Goal: Task Accomplishment & Management: Complete application form

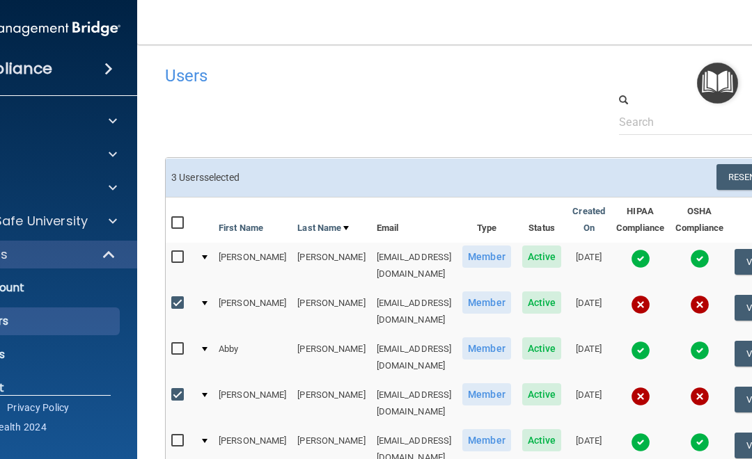
select select "20"
drag, startPoint x: 418, startPoint y: 136, endPoint x: 408, endPoint y: 90, distance: 47.0
click at [418, 136] on div "Users Success! New user created. × Error! The user couldn't be created. × Succe…" at bounding box center [487, 413] width 645 height 711
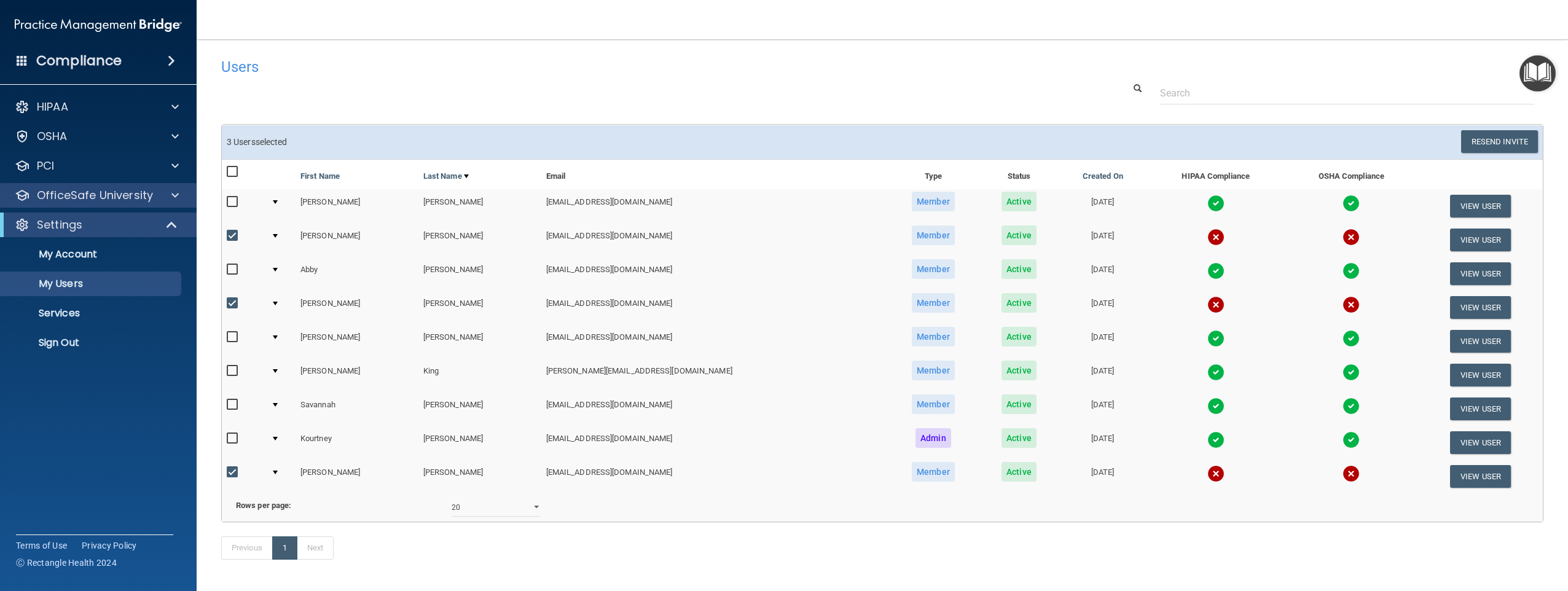
drag, startPoint x: 236, startPoint y: 79, endPoint x: 190, endPoint y: 194, distance: 123.9
click at [236, 80] on div "Users" at bounding box center [603, 66] width 782 height 30
click at [70, 288] on p "My Users" at bounding box center [92, 284] width 168 height 12
click at [278, 237] on div at bounding box center [275, 236] width 5 height 4
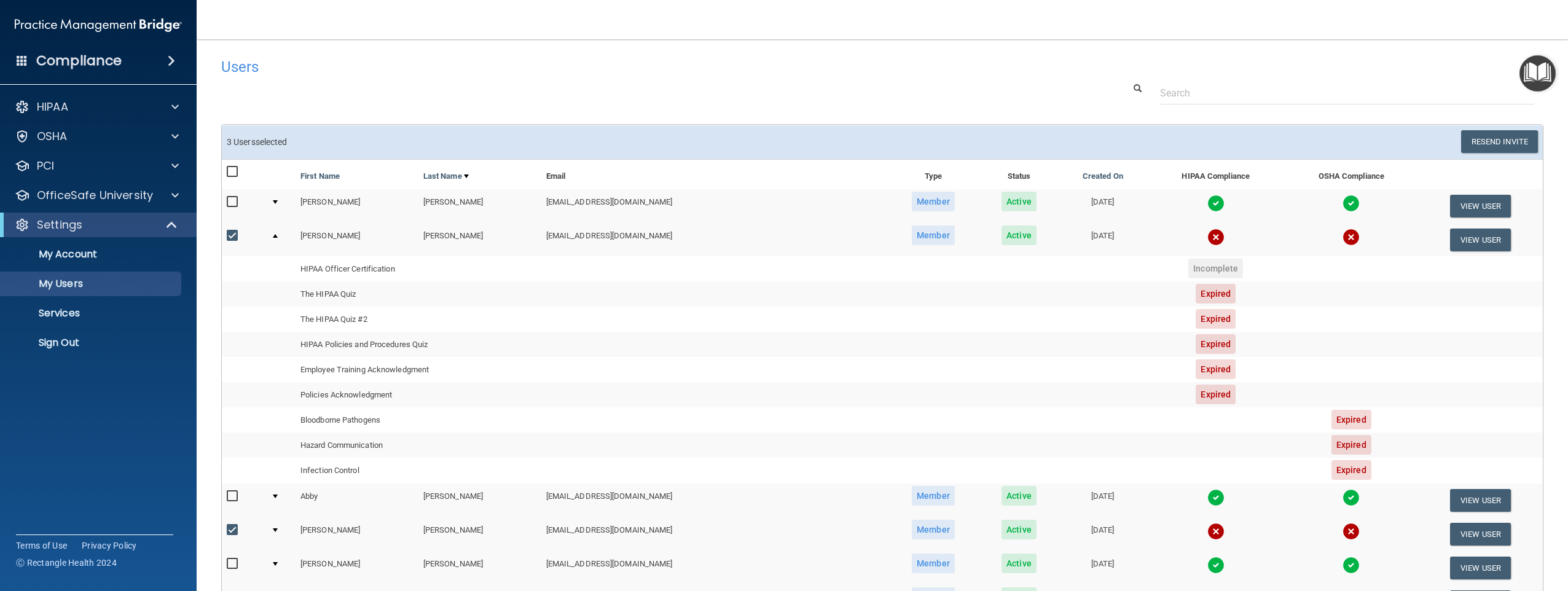
click at [663, 258] on td at bounding box center [1480, 268] width 124 height 26
click at [663, 243] on button "View User" at bounding box center [1480, 240] width 61 height 23
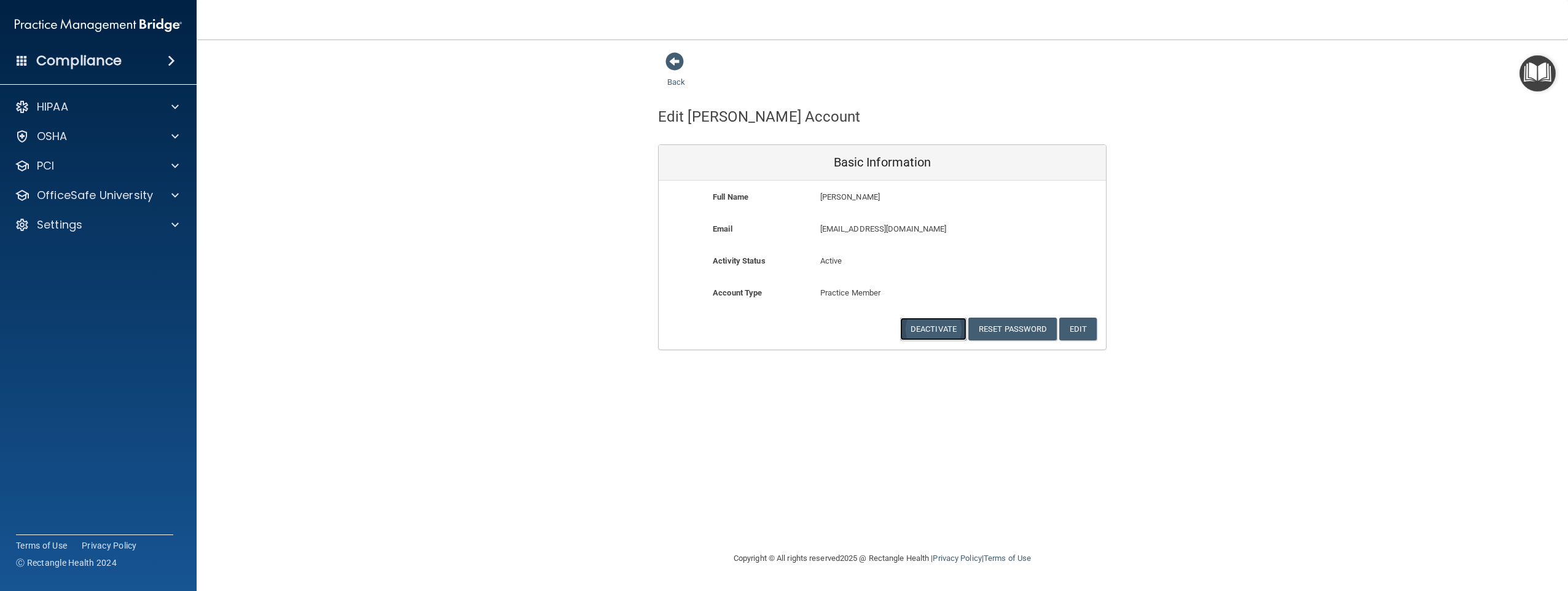
drag, startPoint x: 904, startPoint y: 329, endPoint x: 911, endPoint y: 328, distance: 7.1
click at [663, 330] on button "Deactivate" at bounding box center [933, 329] width 66 height 23
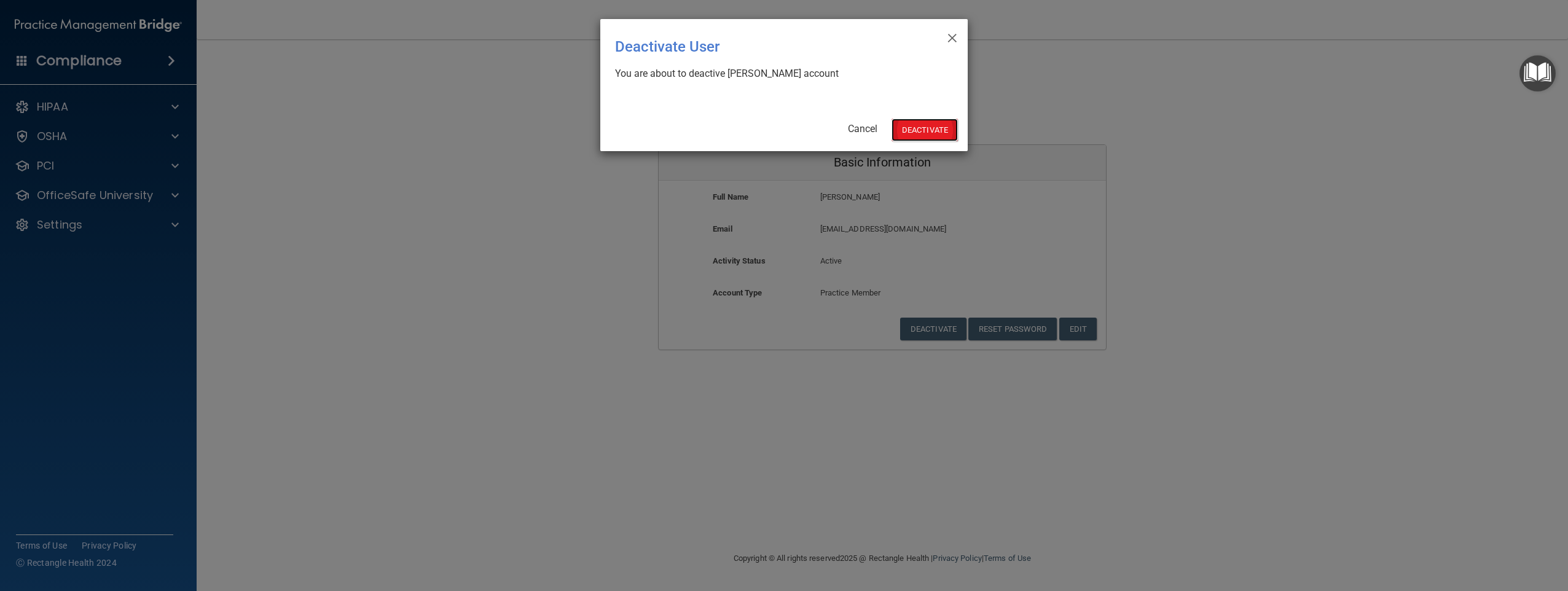
click at [663, 128] on button "Deactivate" at bounding box center [924, 130] width 66 height 23
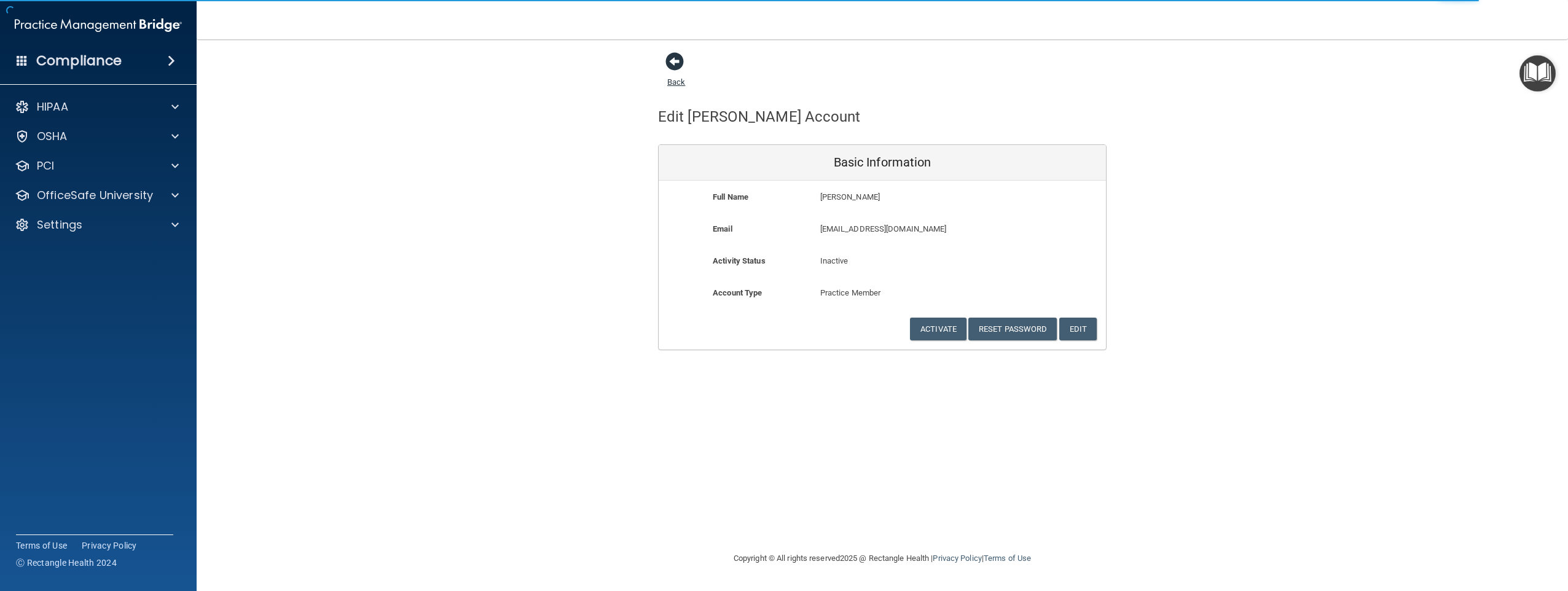
click at [674, 57] on span at bounding box center [674, 61] width 19 height 19
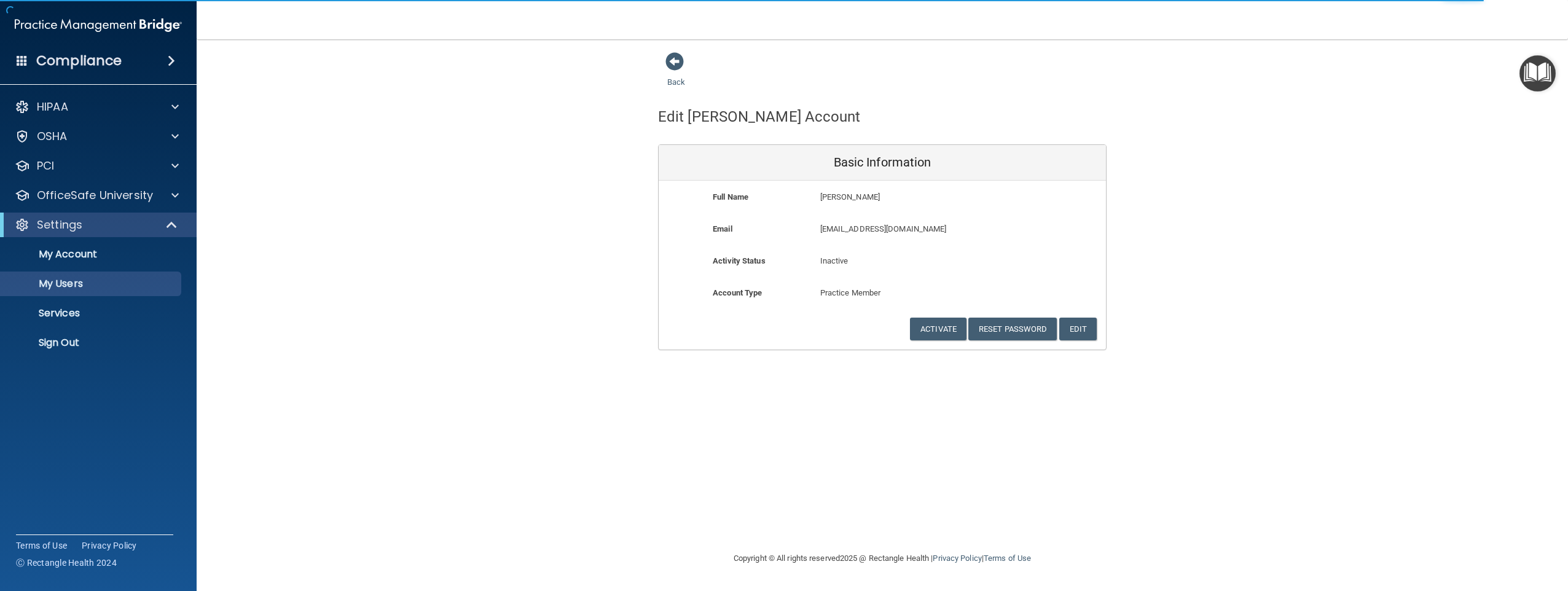
select select "20"
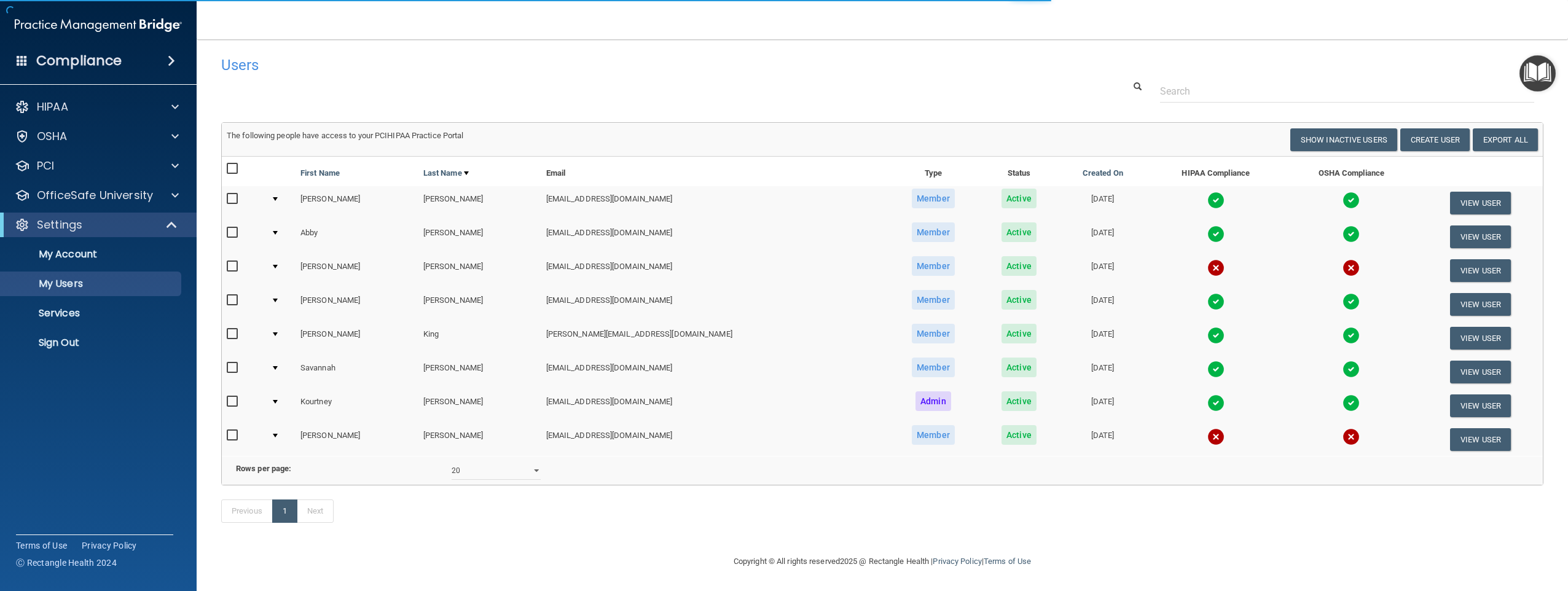
scroll to position [20, 0]
click at [235, 262] on input "checkbox" at bounding box center [234, 266] width 14 height 10
checkbox input "true"
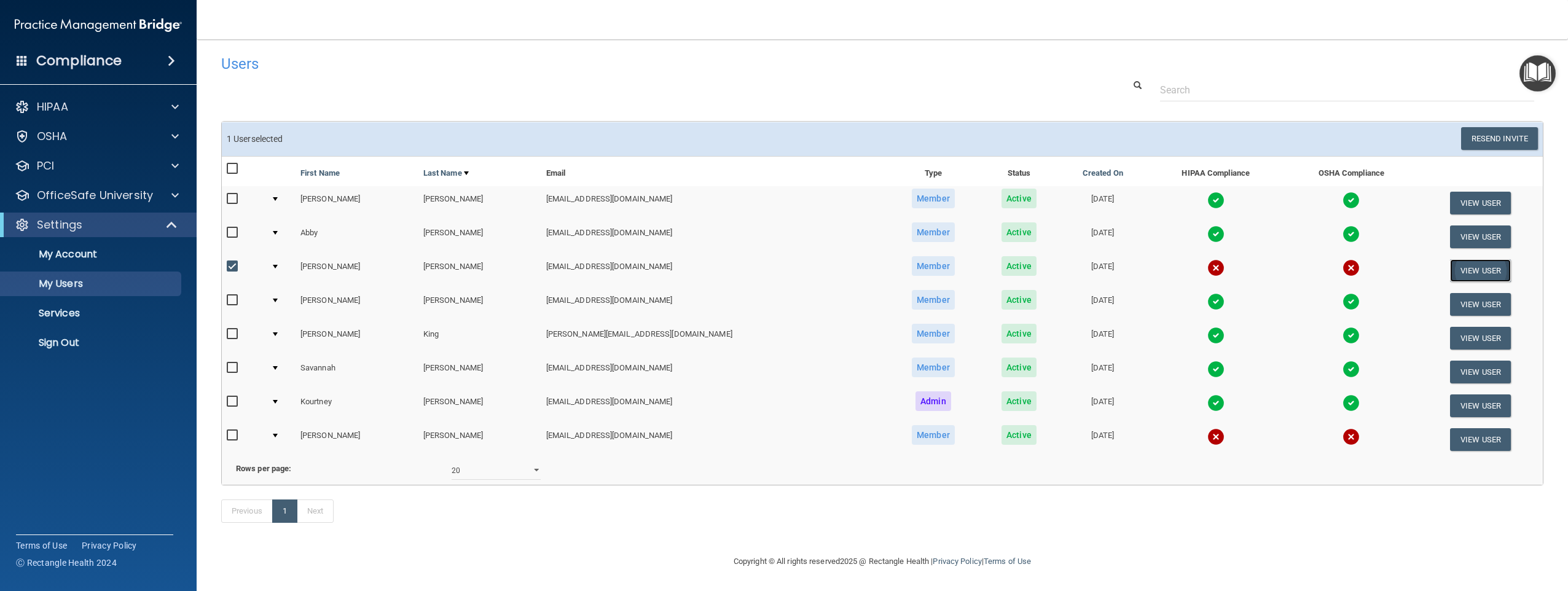
click at [1450, 259] on button "View User" at bounding box center [1480, 271] width 61 height 23
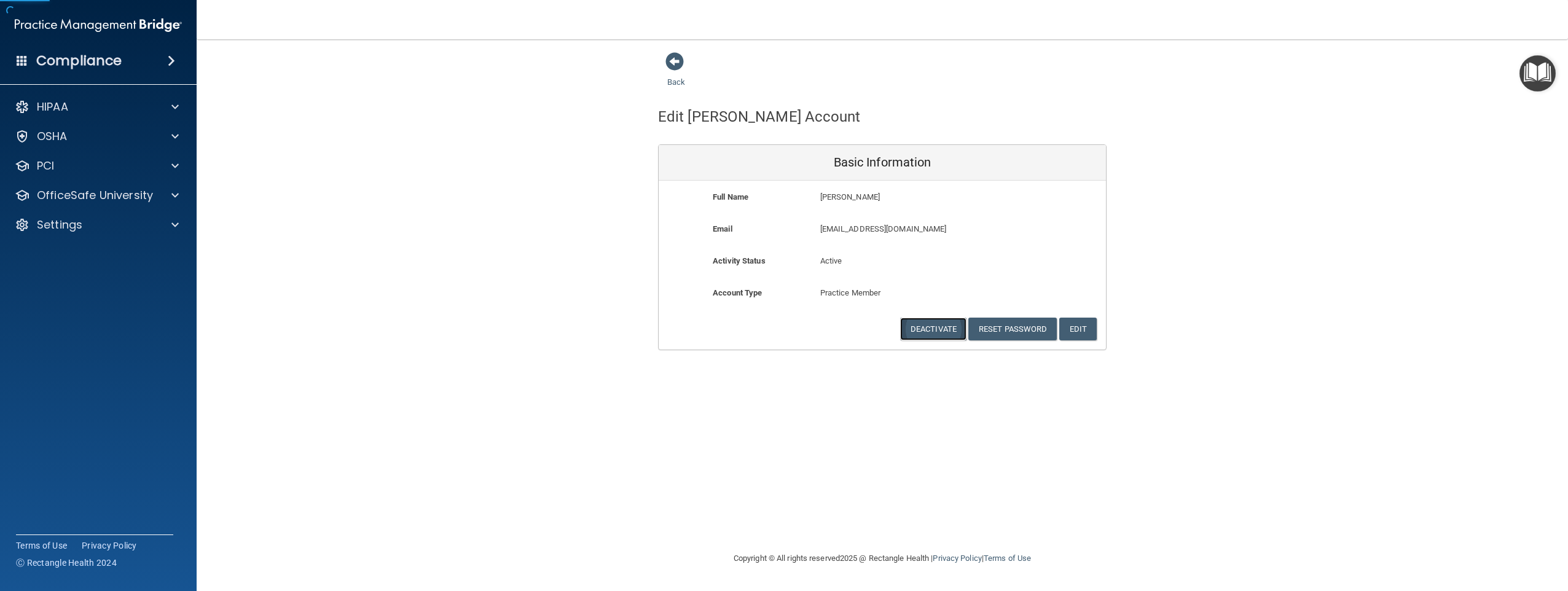
click at [942, 337] on button "Deactivate" at bounding box center [933, 329] width 66 height 23
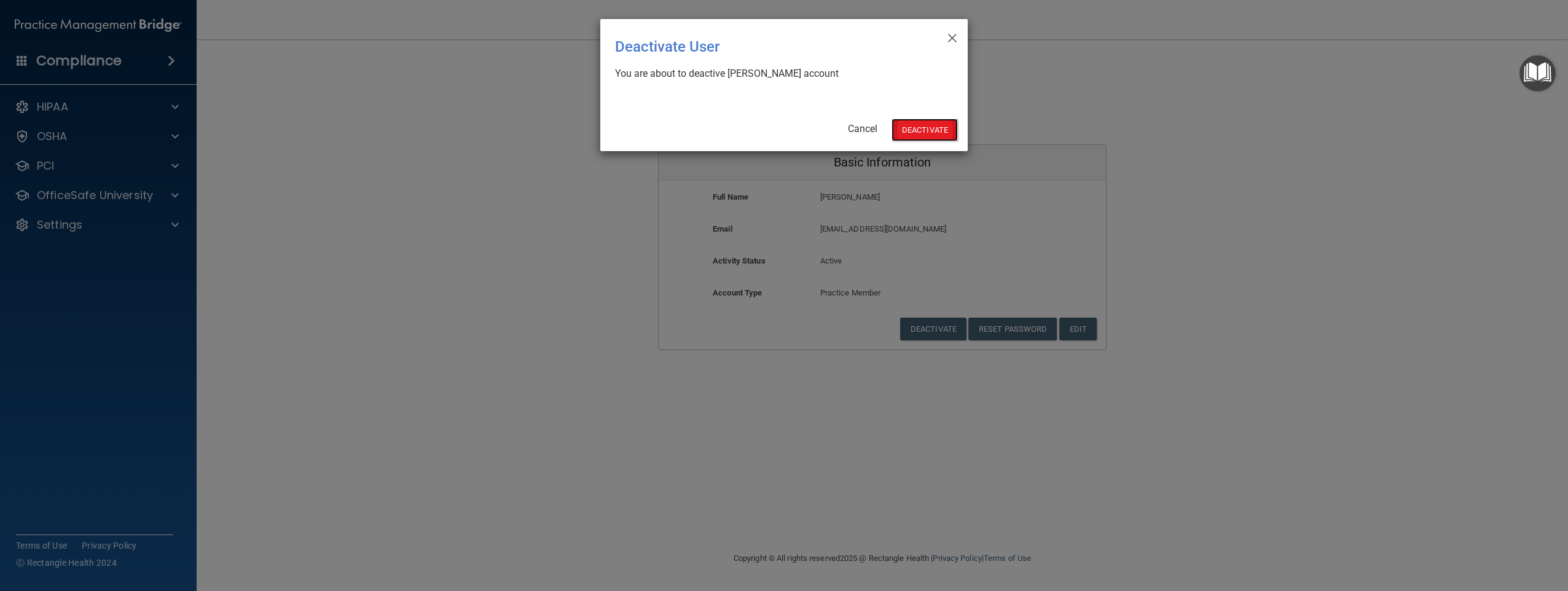
click at [913, 132] on button "Deactivate" at bounding box center [924, 130] width 66 height 23
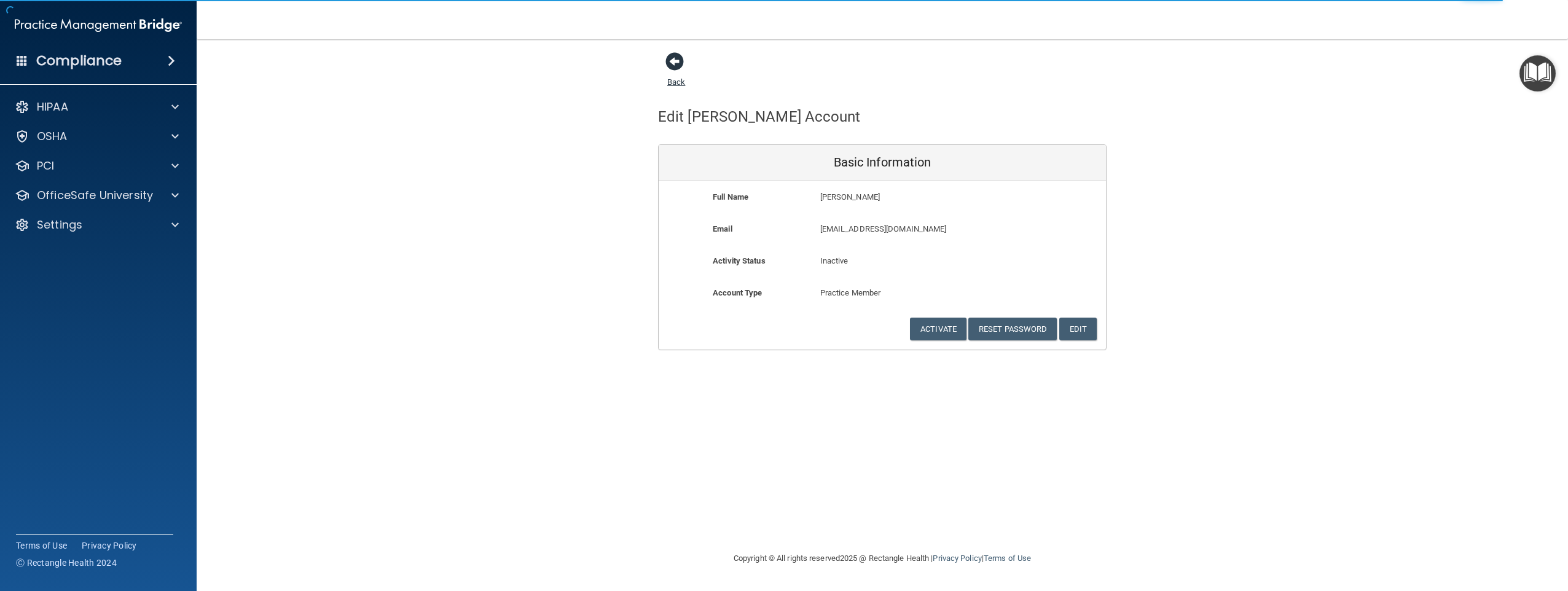
click at [679, 64] on span at bounding box center [674, 61] width 19 height 19
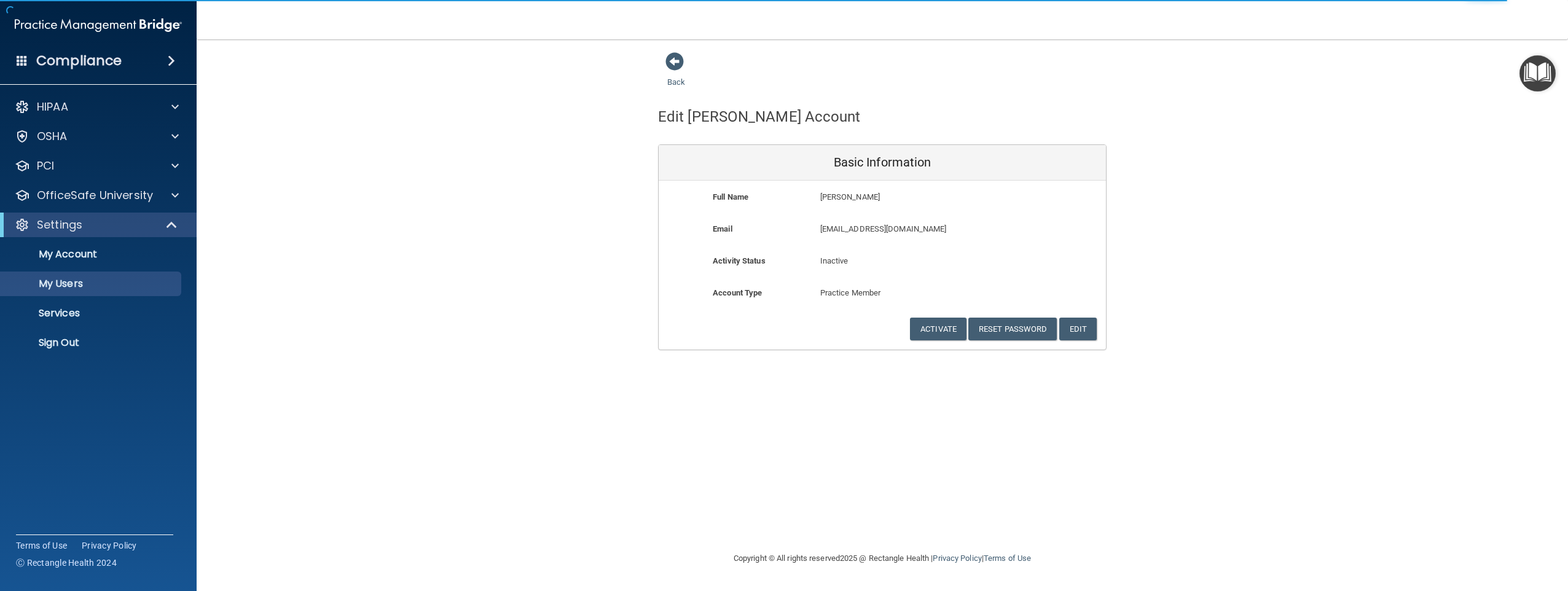
select select "20"
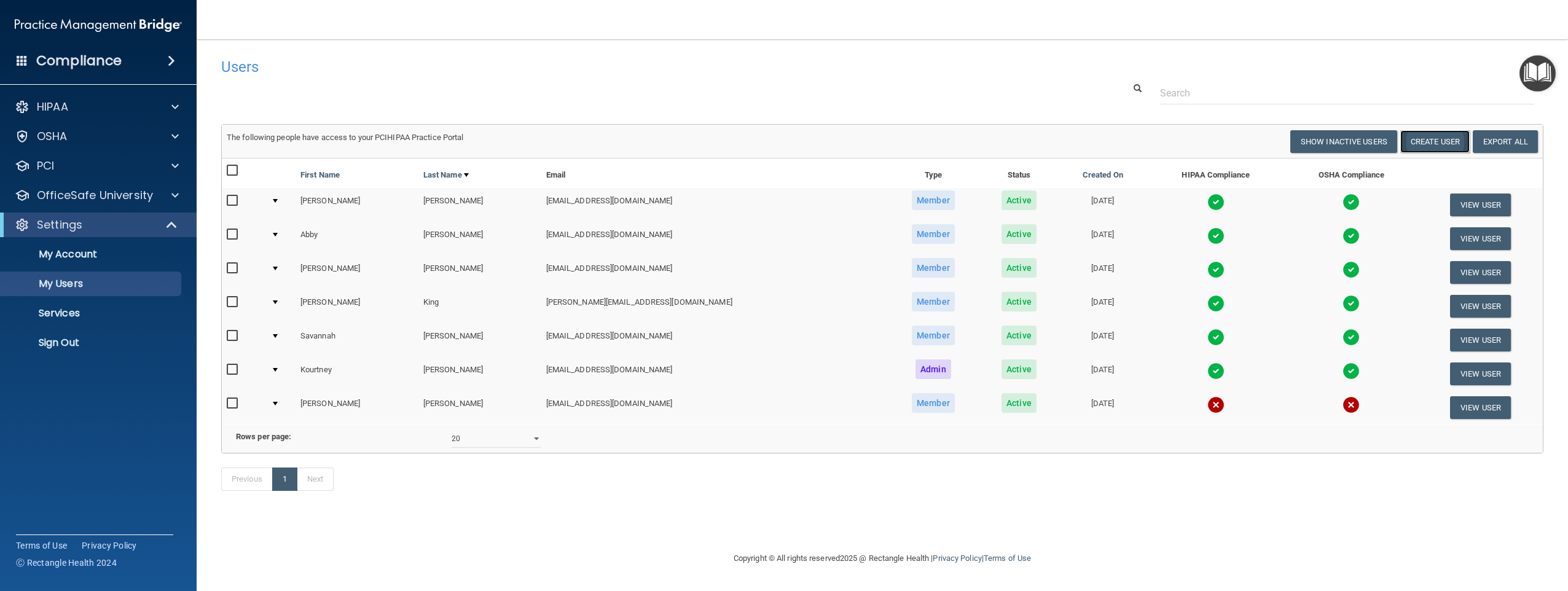
click at [1451, 138] on button "Create User" at bounding box center [1435, 142] width 70 height 23
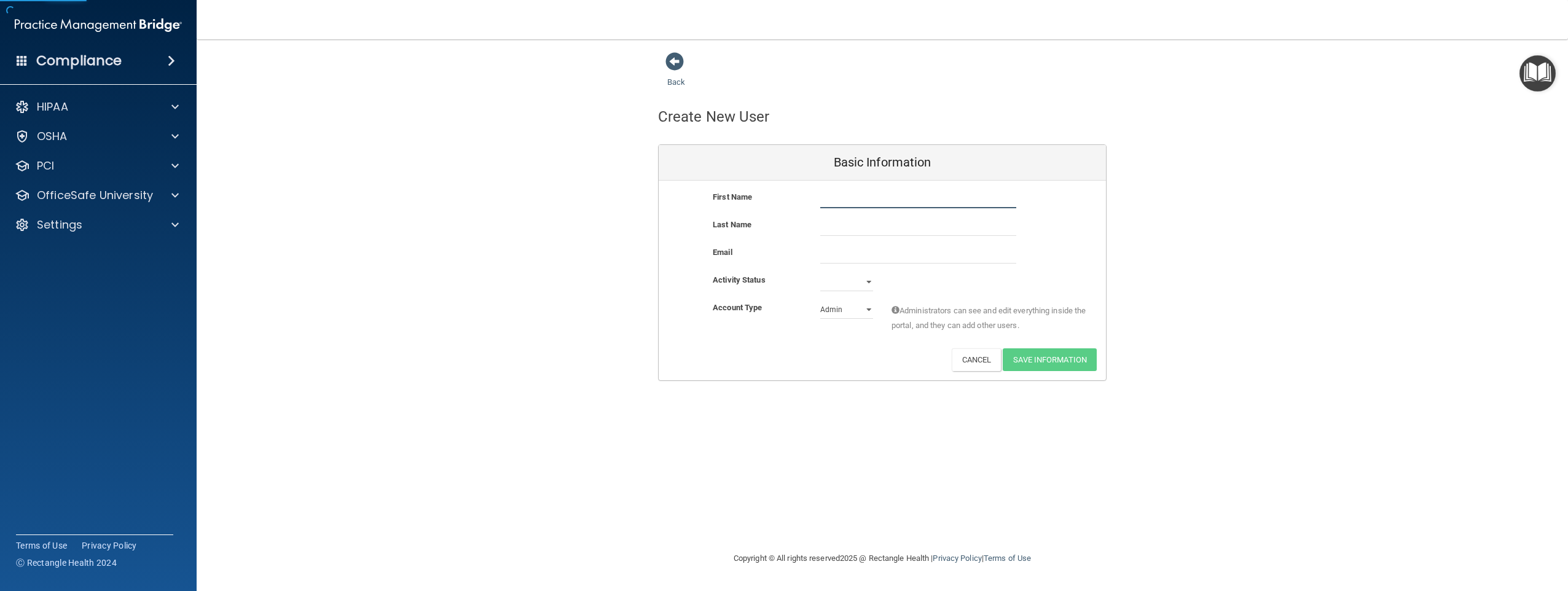
click at [842, 196] on input "text" at bounding box center [918, 198] width 196 height 19
type input "[PERSON_NAME]"
drag, startPoint x: 823, startPoint y: 253, endPoint x: 822, endPoint y: 262, distance: 9.1
click at [824, 254] on input "email" at bounding box center [918, 254] width 196 height 19
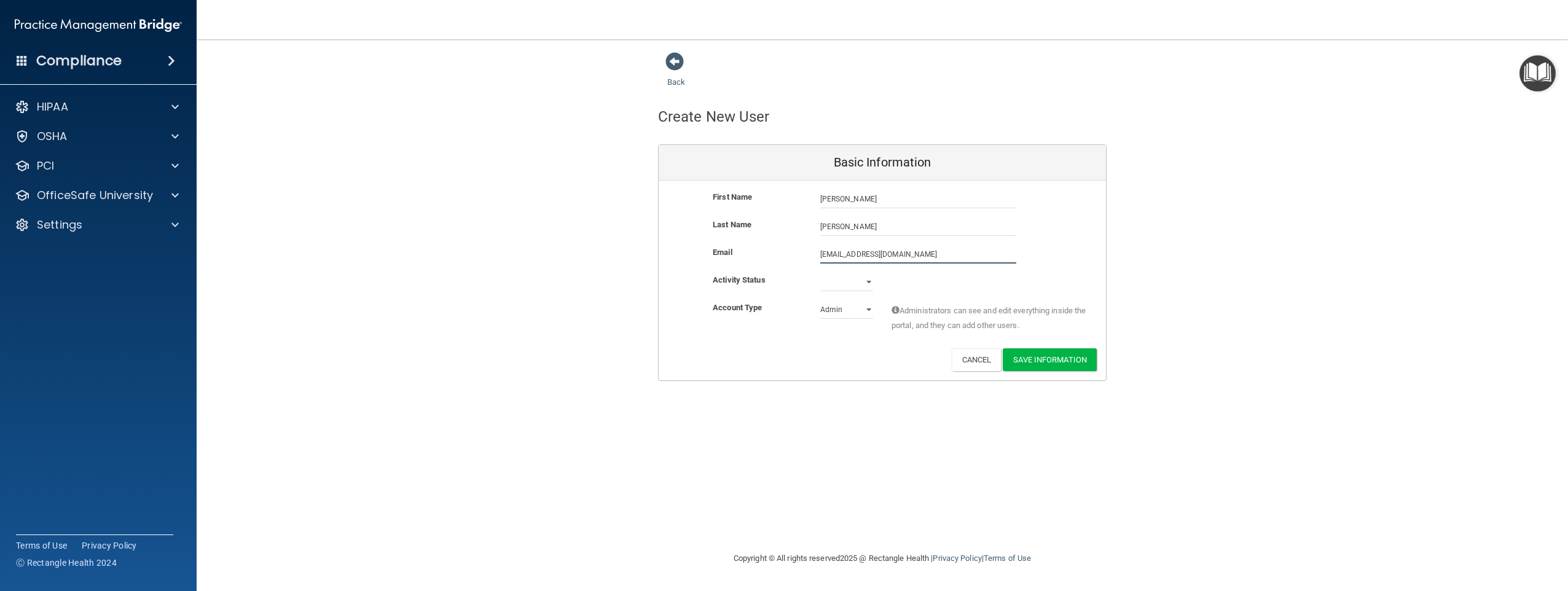
type input "akagarofam3307@gmail.com"
click at [838, 288] on select "Active Inactive" at bounding box center [846, 281] width 53 height 19
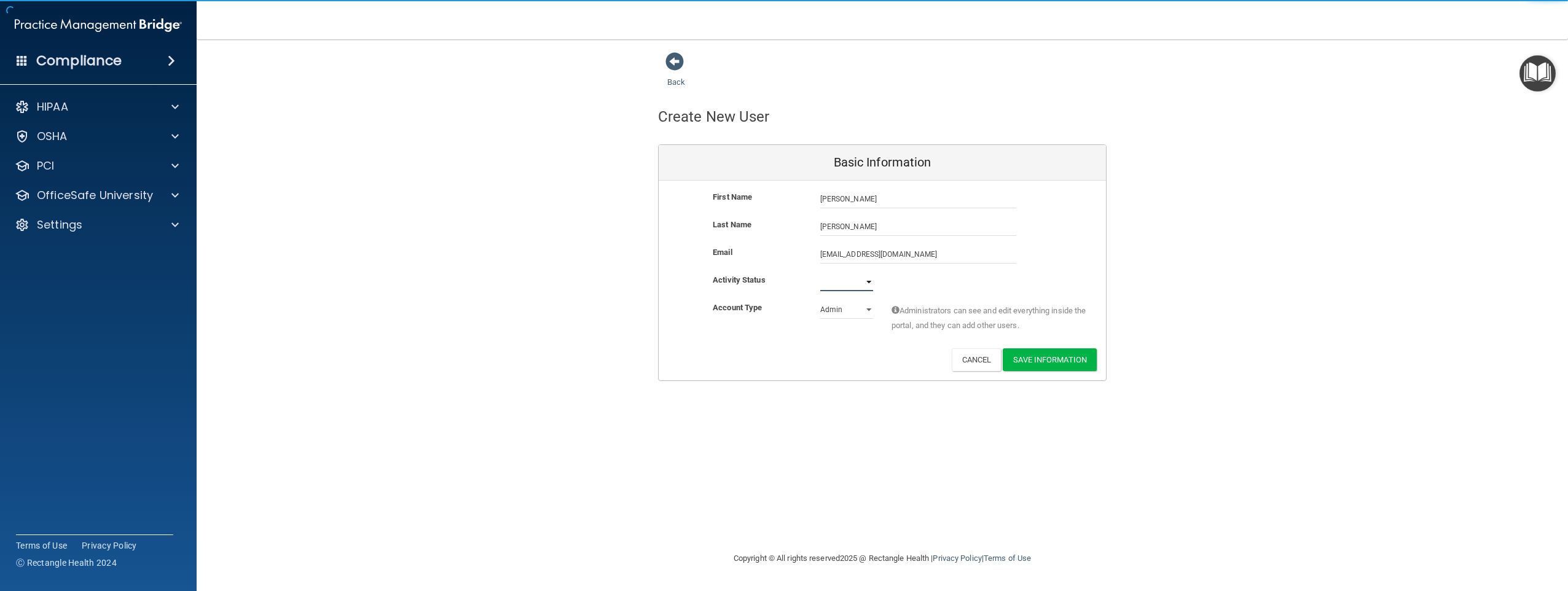
select select "active"
click at [820, 273] on select "Active Inactive" at bounding box center [846, 281] width 53 height 19
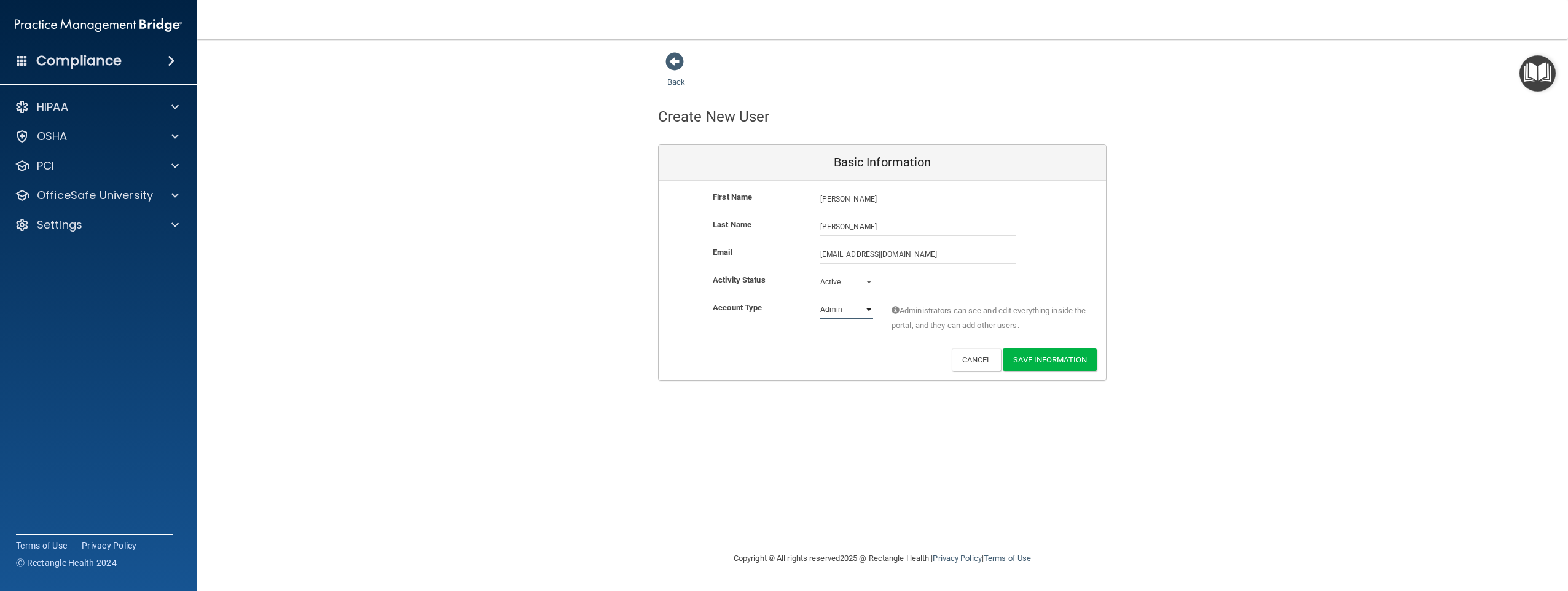
click at [840, 318] on select "Admin Member" at bounding box center [846, 309] width 53 height 19
click at [820, 300] on select "Admin Member" at bounding box center [846, 309] width 53 height 19
click at [844, 310] on select "Admin Member" at bounding box center [846, 309] width 53 height 19
select select "practice_member"
click at [820, 300] on select "Admin Member" at bounding box center [846, 309] width 53 height 19
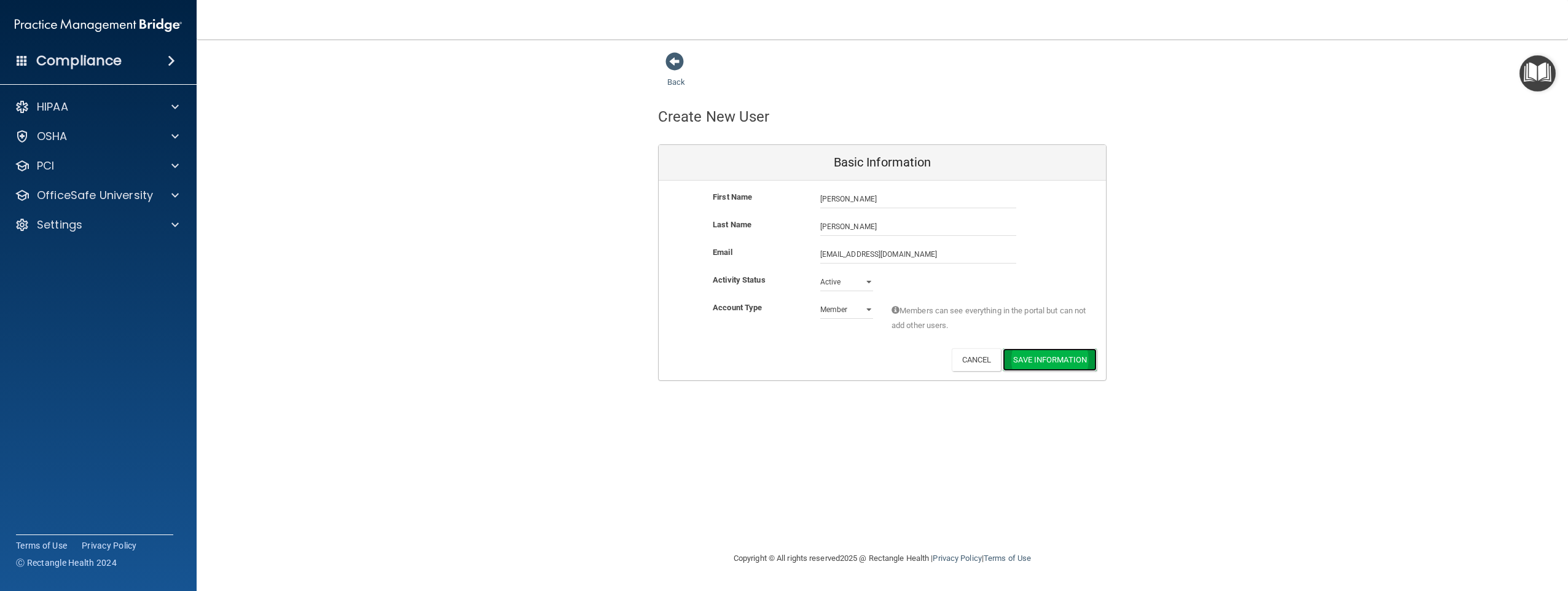
click at [1039, 353] on button "Save Information" at bounding box center [1049, 360] width 94 height 23
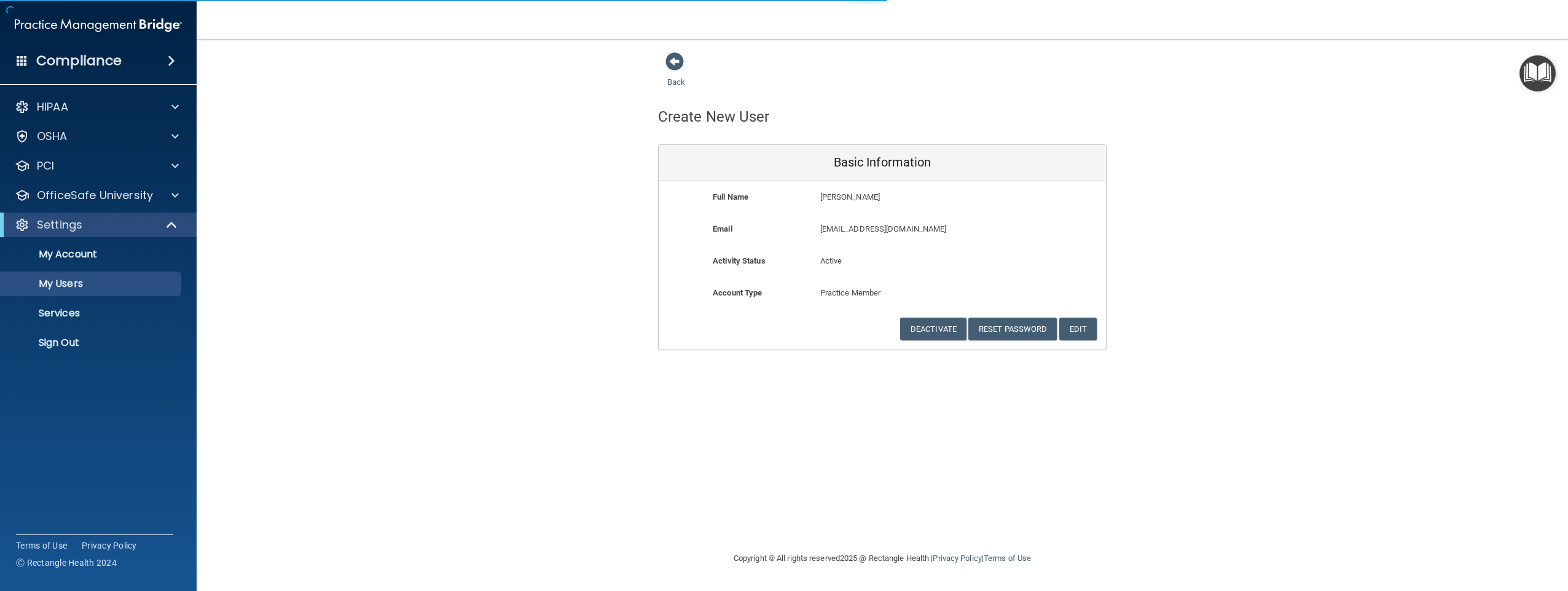
select select "20"
